Goal: Check status: Check status

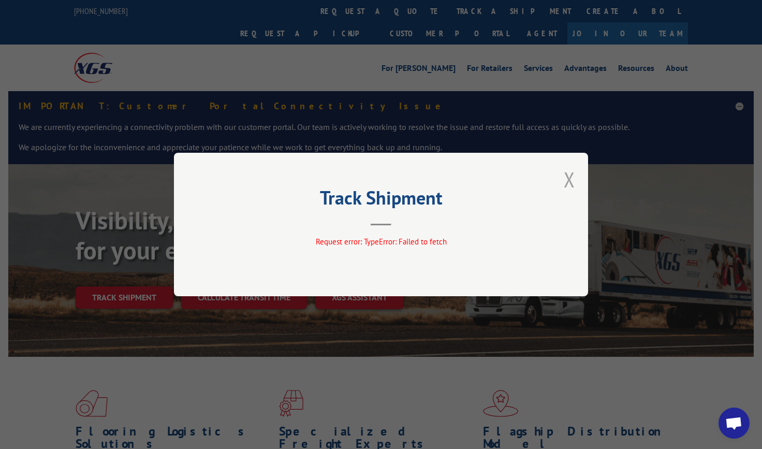
click at [571, 183] on button "Close modal" at bounding box center [569, 179] width 11 height 27
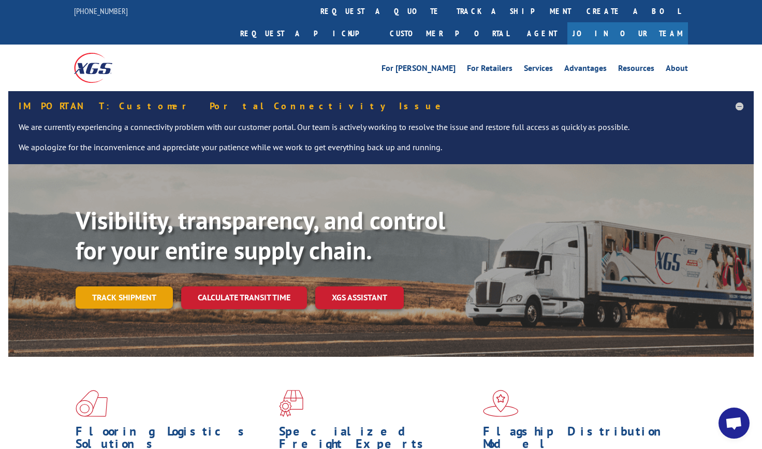
click at [109, 286] on link "Track shipment" at bounding box center [124, 297] width 97 height 22
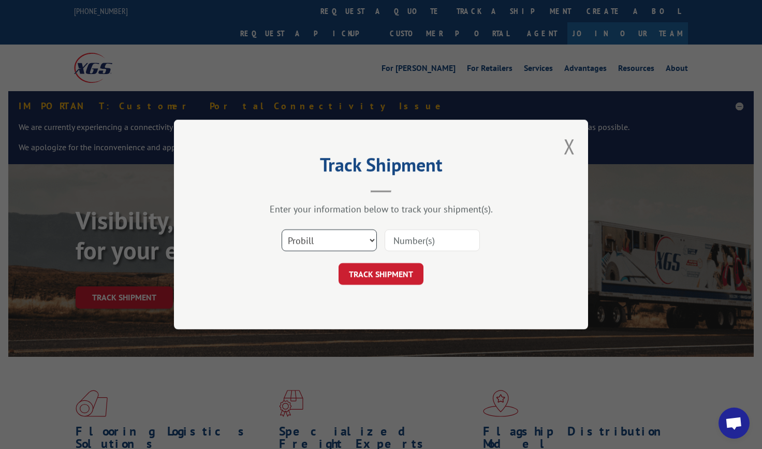
click at [367, 242] on select "Select category... Probill BOL PO" at bounding box center [329, 240] width 95 height 22
select select "bol"
click at [282, 229] on select "Select category... Probill BOL PO" at bounding box center [329, 240] width 95 height 22
click at [466, 237] on input at bounding box center [432, 240] width 95 height 22
type input "8638707"
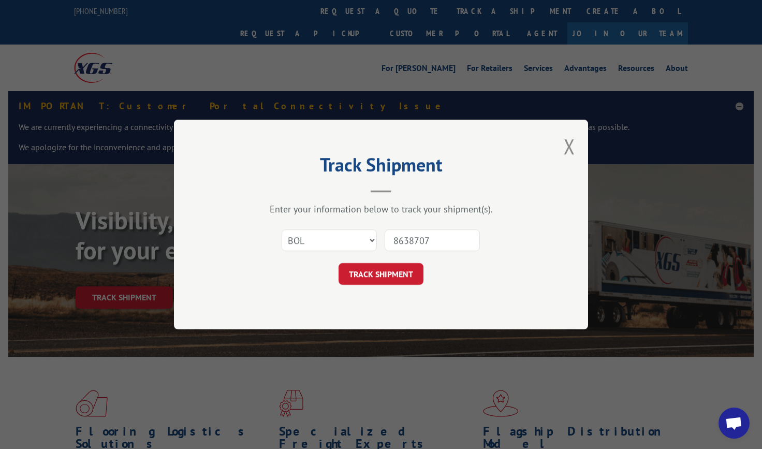
click button "TRACK SHIPMENT" at bounding box center [381, 274] width 85 height 22
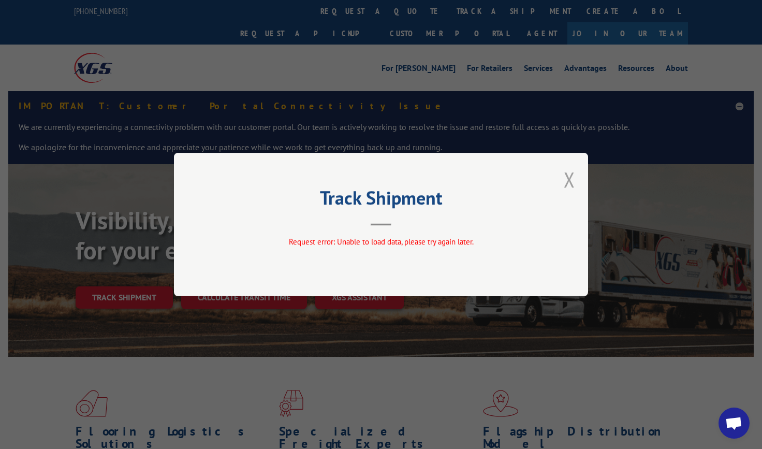
click at [568, 180] on button "Close modal" at bounding box center [569, 179] width 11 height 27
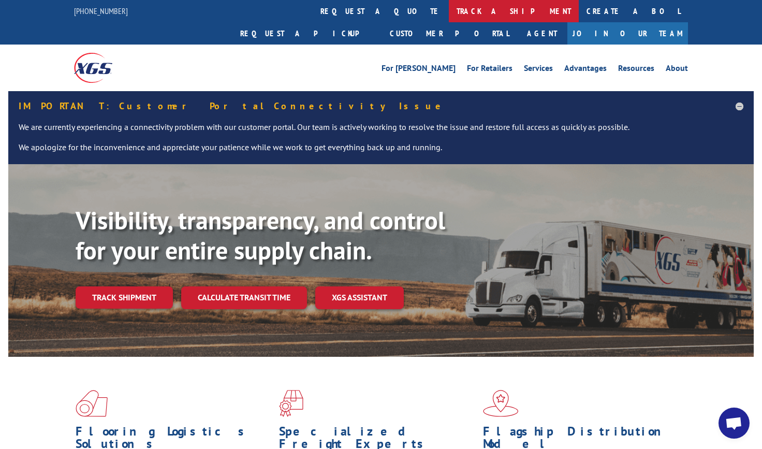
click at [449, 11] on link "track a shipment" at bounding box center [514, 11] width 130 height 22
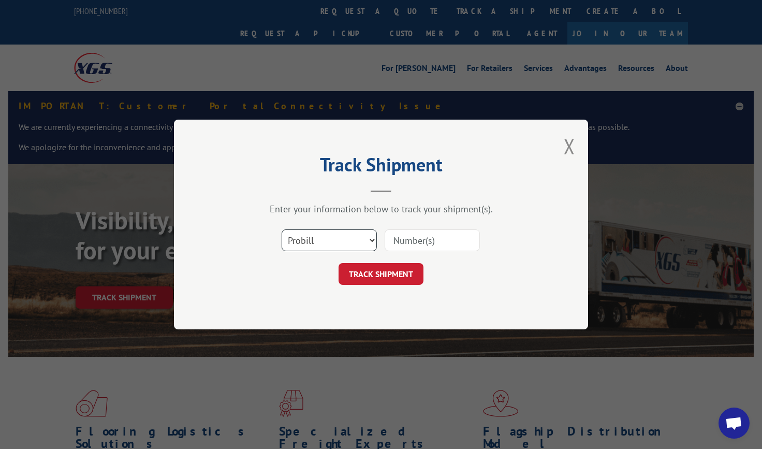
click at [346, 233] on select "Select category... Probill BOL PO" at bounding box center [329, 240] width 95 height 22
click at [430, 241] on input at bounding box center [432, 240] width 95 height 22
type input "17035250"
click button "TRACK SHIPMENT" at bounding box center [381, 274] width 85 height 22
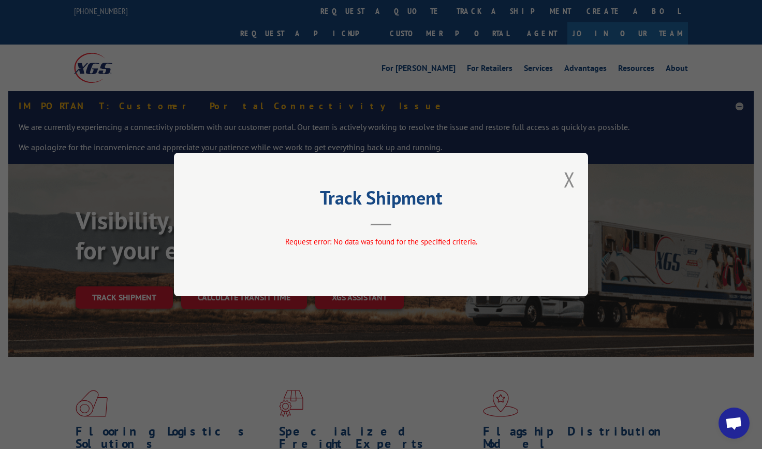
drag, startPoint x: 430, startPoint y: 241, endPoint x: 305, endPoint y: 349, distance: 165.3
click at [305, 349] on div "Track Shipment Request error: No data was found for the specified criteria." at bounding box center [381, 224] width 762 height 449
click at [564, 184] on button "Close modal" at bounding box center [569, 179] width 11 height 27
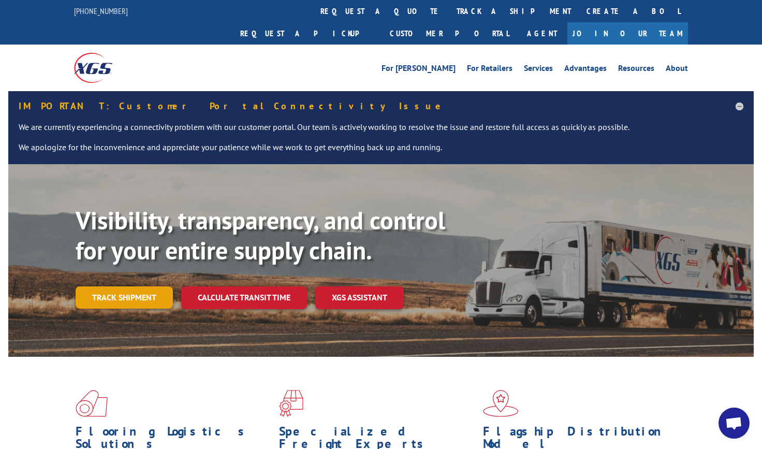
click at [154, 286] on link "Track shipment" at bounding box center [124, 297] width 97 height 22
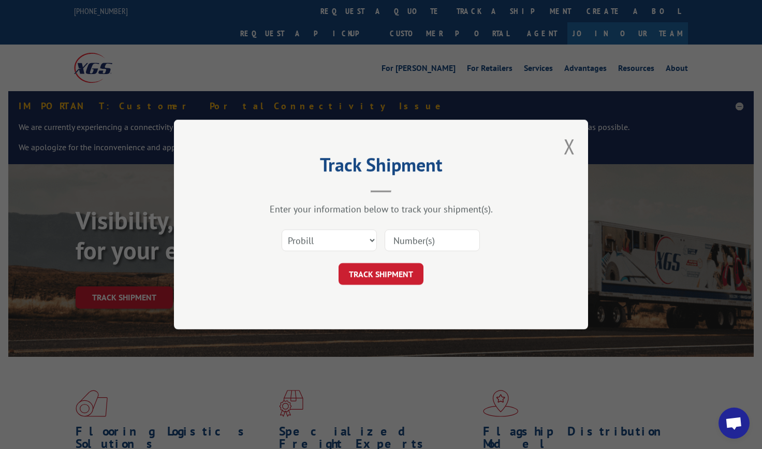
click at [453, 243] on input at bounding box center [432, 240] width 95 height 22
type input "17101737"
click button "TRACK SHIPMENT" at bounding box center [381, 274] width 85 height 22
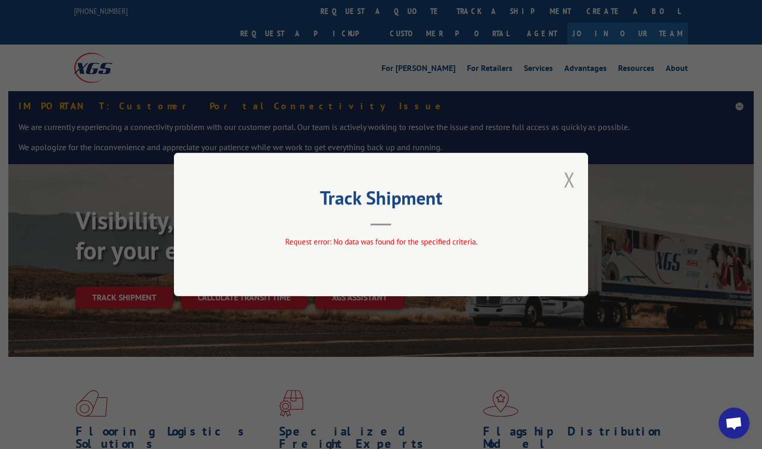
click at [573, 181] on button "Close modal" at bounding box center [569, 179] width 11 height 27
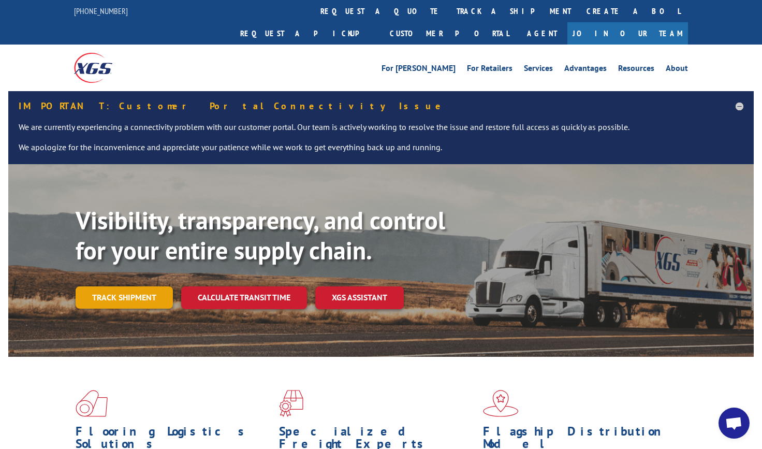
click at [149, 286] on link "Track shipment" at bounding box center [124, 297] width 97 height 22
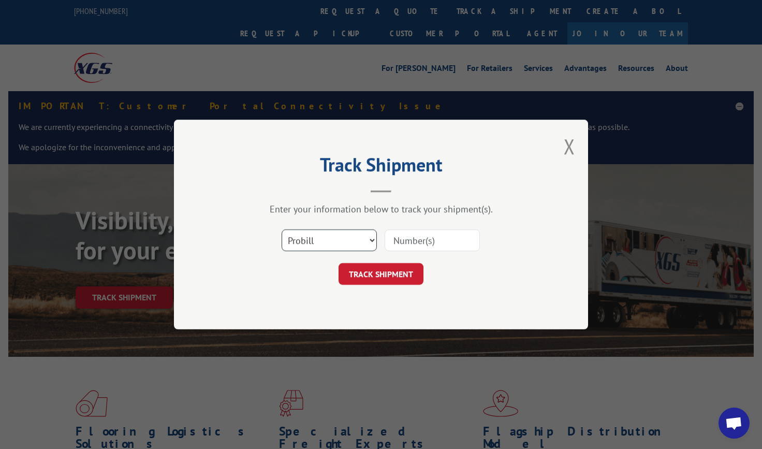
click at [365, 247] on select "Select category... Probill BOL PO" at bounding box center [329, 240] width 95 height 22
select select "bol"
click at [282, 229] on select "Select category... Probill BOL PO" at bounding box center [329, 240] width 95 height 22
click at [435, 248] on input at bounding box center [432, 240] width 95 height 22
type input "8635833"
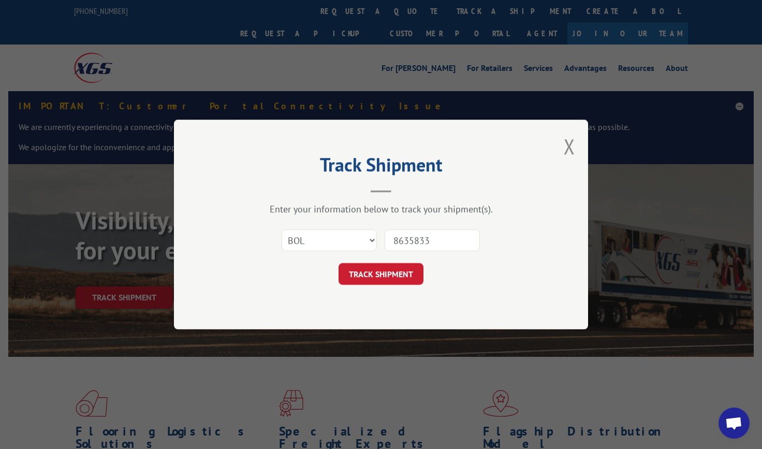
click button "TRACK SHIPMENT" at bounding box center [381, 274] width 85 height 22
